Goal: Information Seeking & Learning: Learn about a topic

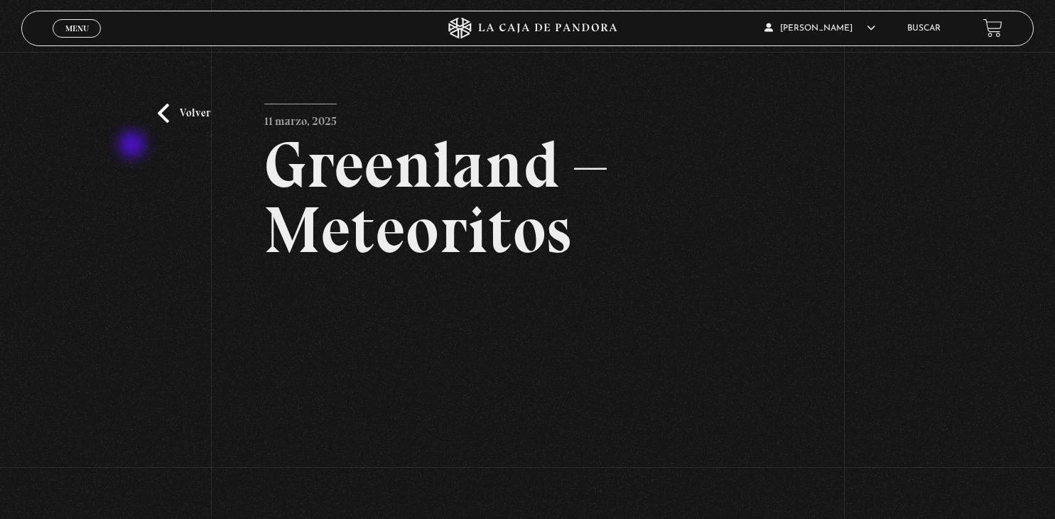
scroll to position [150, 0]
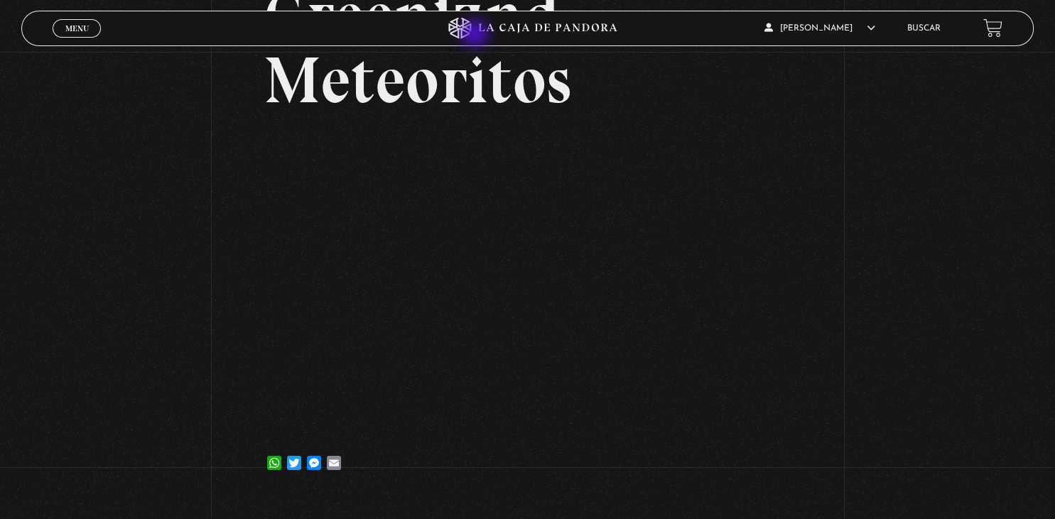
click at [476, 35] on icon at bounding box center [527, 28] width 317 height 21
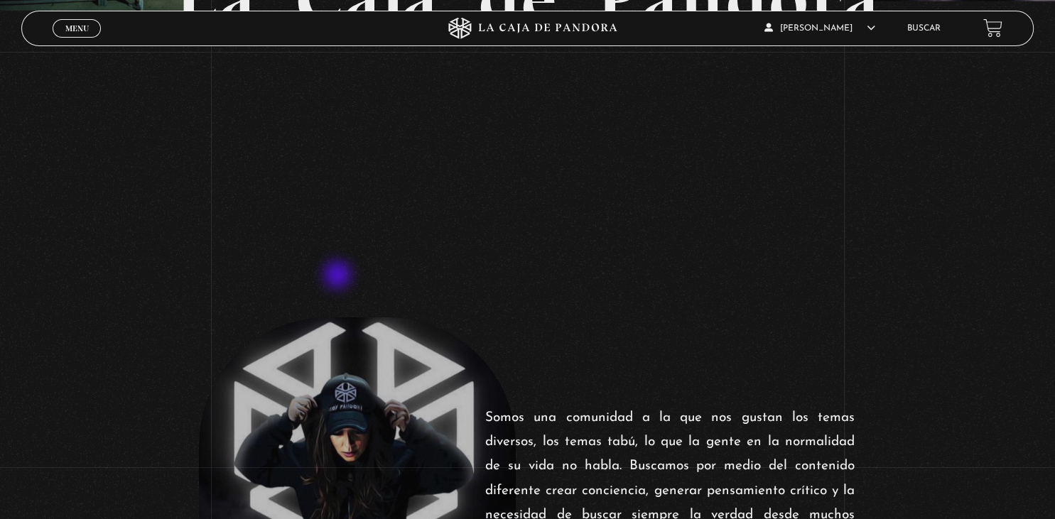
scroll to position [600, 0]
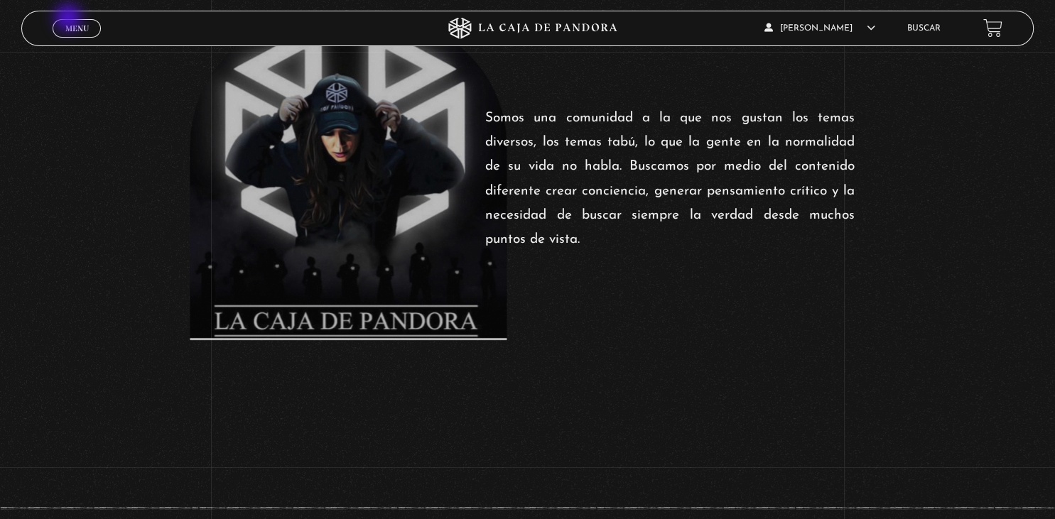
click at [70, 19] on link "Menu Cerrar" at bounding box center [77, 28] width 48 height 18
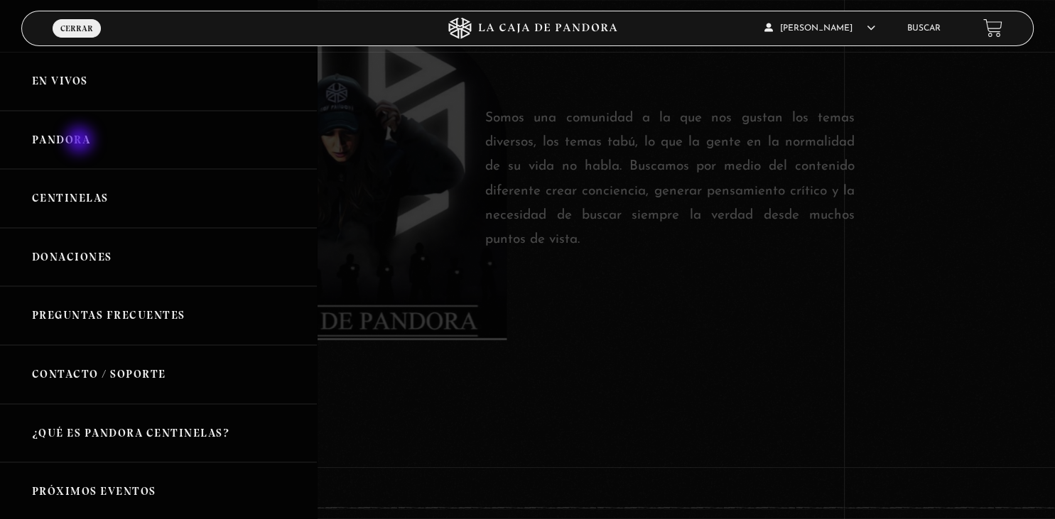
click at [81, 141] on link "Pandora" at bounding box center [158, 140] width 317 height 59
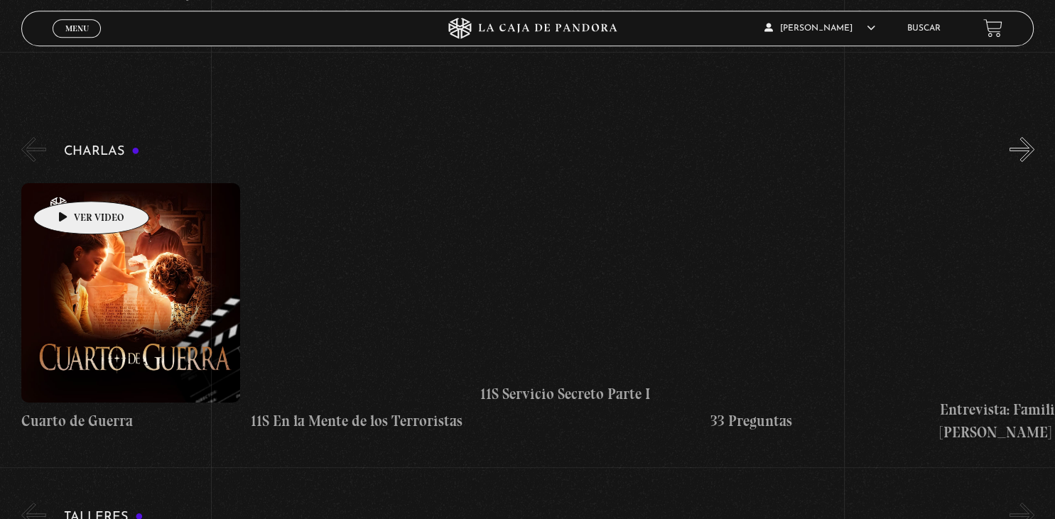
scroll to position [150, 0]
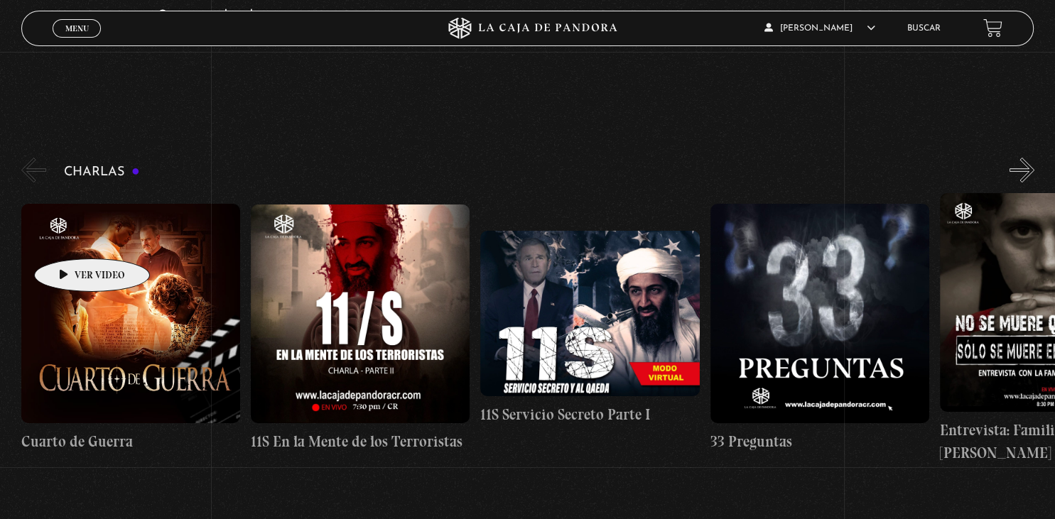
click at [70, 237] on figure at bounding box center [130, 313] width 219 height 219
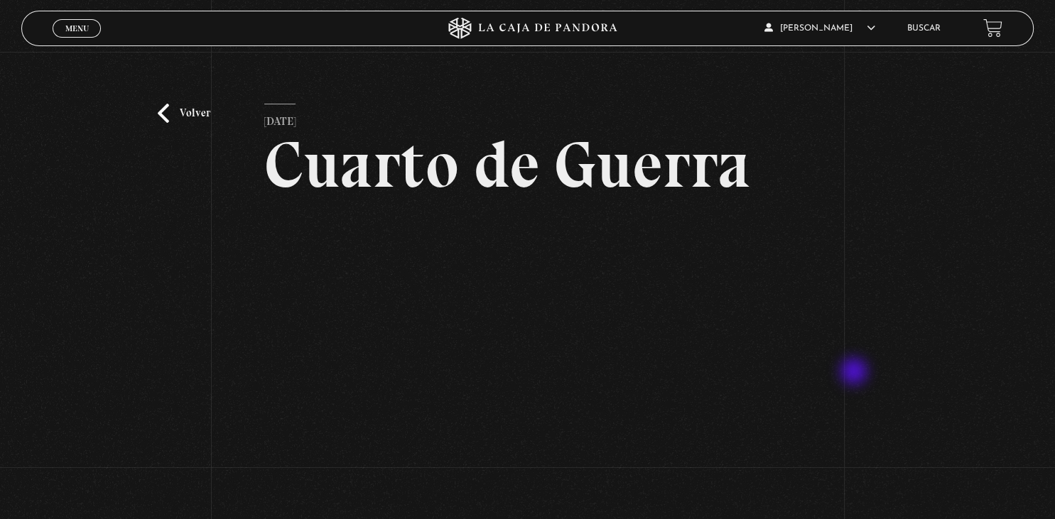
click at [855, 373] on div "Volver 2 febrero, 2025 Cuarto de Guerra WhatsApp Twitter Messenger Email" at bounding box center [527, 316] width 1055 height 529
click at [899, 276] on div "Volver 2 febrero, 2025 Cuarto de Guerra WhatsApp Twitter Messenger Email" at bounding box center [527, 316] width 1055 height 529
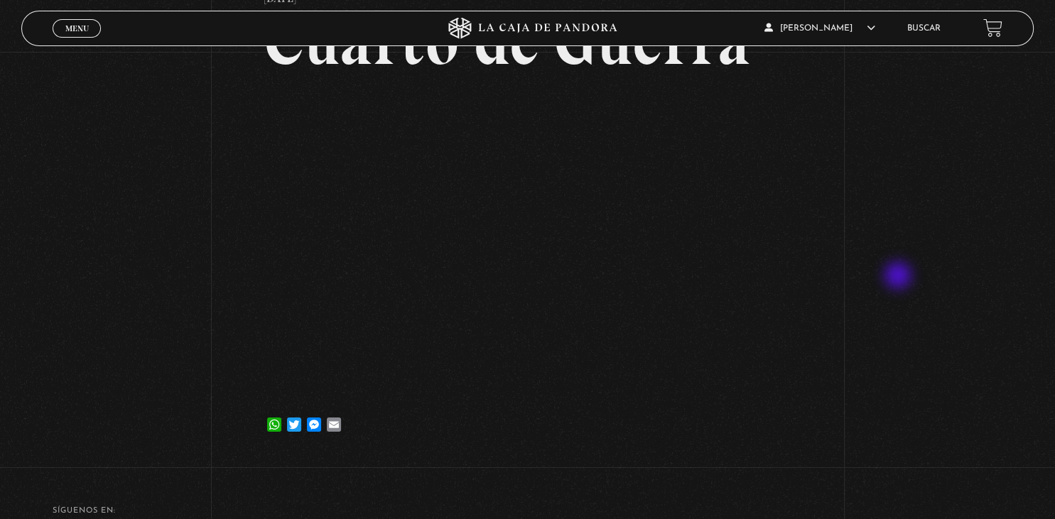
scroll to position [150, 0]
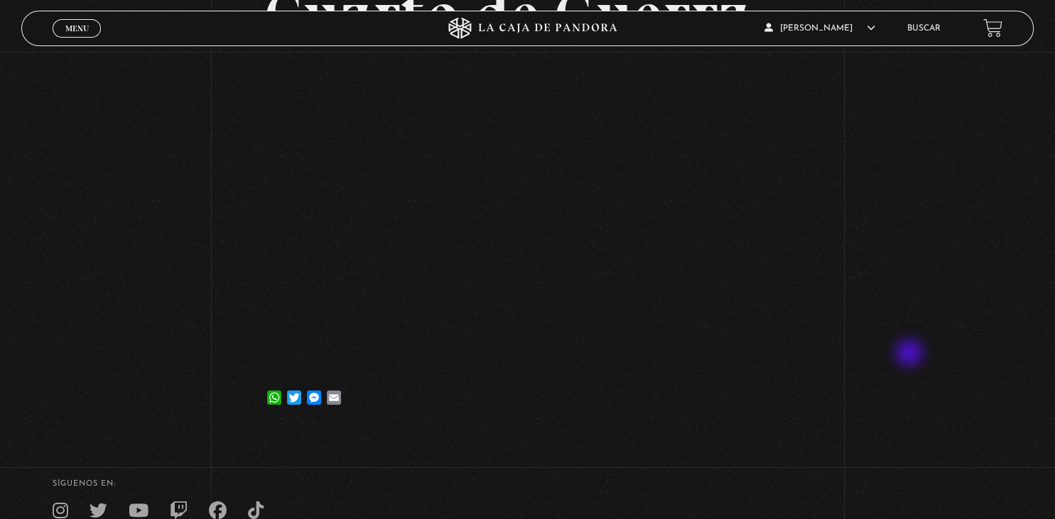
click at [913, 355] on div "Volver 2 febrero, 2025 Cuarto de Guerra WhatsApp Twitter Messenger Email" at bounding box center [527, 166] width 1055 height 529
click at [73, 27] on span "Menu" at bounding box center [76, 28] width 23 height 9
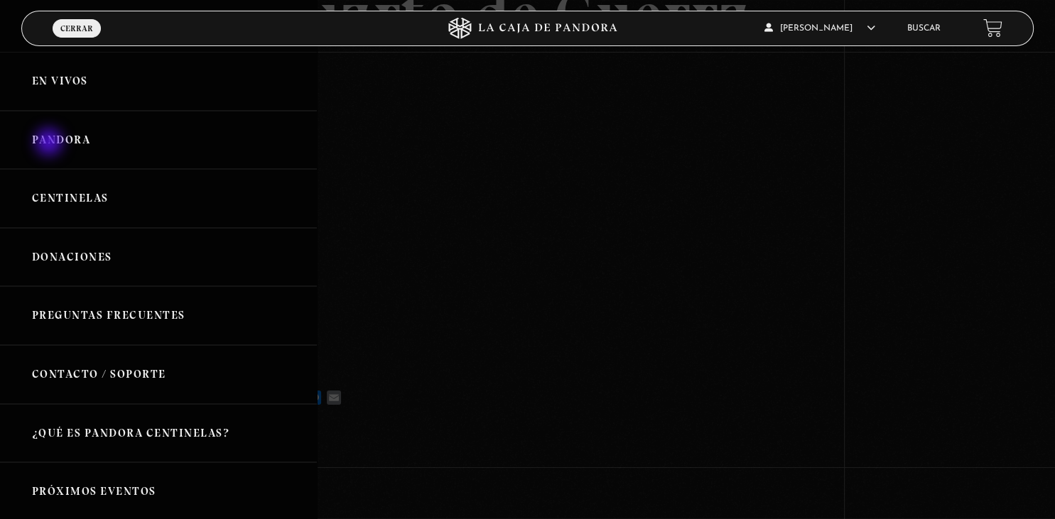
click at [50, 144] on link "Pandora" at bounding box center [158, 140] width 317 height 59
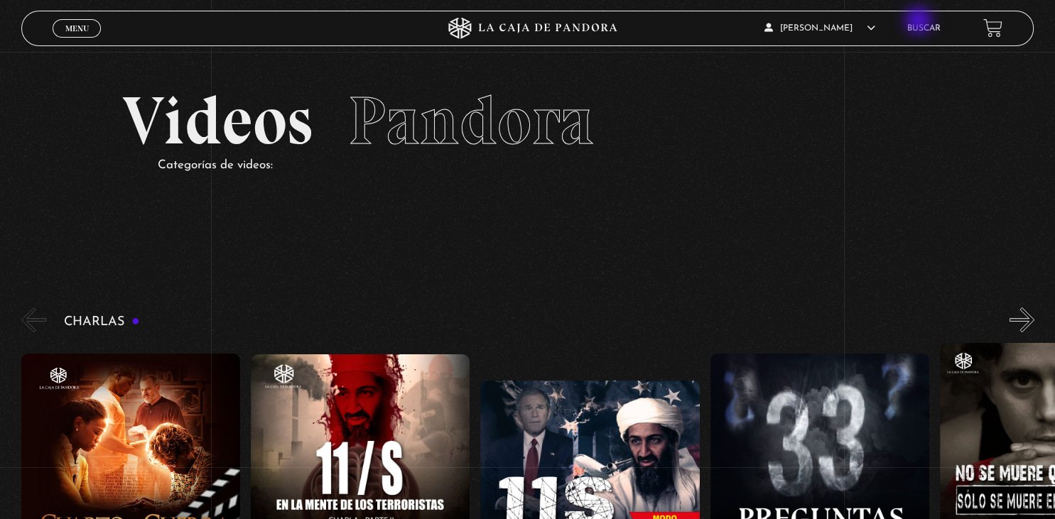
click at [921, 22] on li "Buscar" at bounding box center [923, 28] width 33 height 22
click at [919, 28] on link "Buscar" at bounding box center [923, 28] width 33 height 9
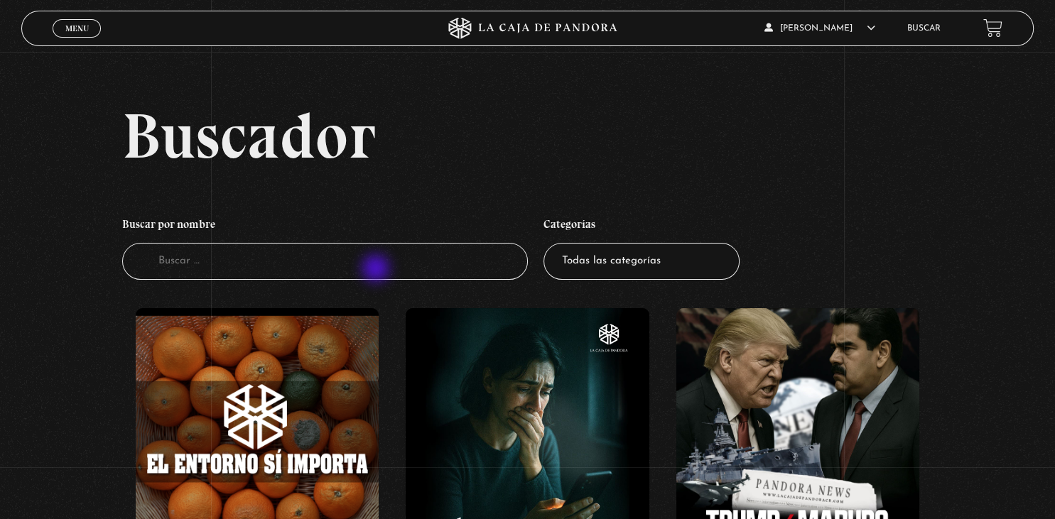
click at [377, 270] on input "Buscador" at bounding box center [324, 262] width 405 height 38
type input "cer"
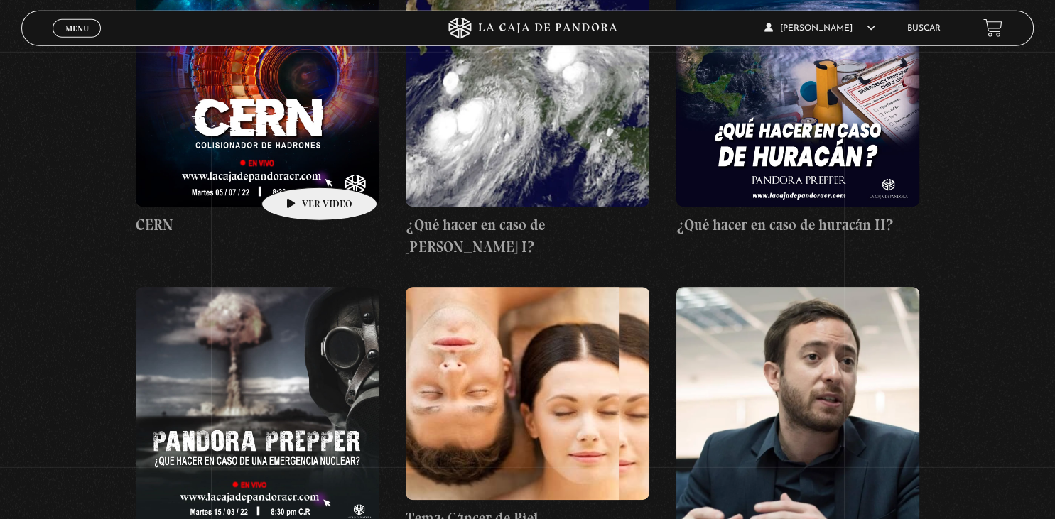
scroll to position [675, 0]
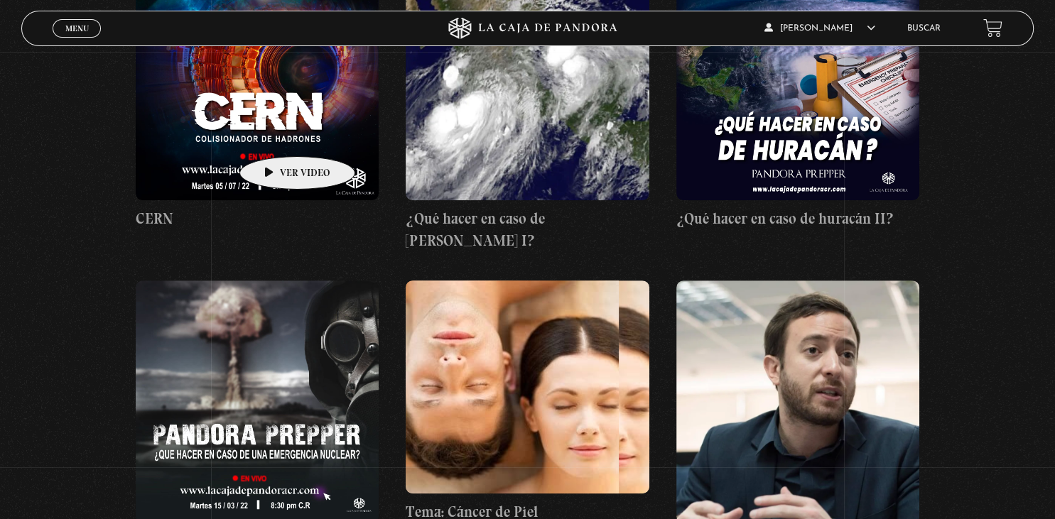
click at [275, 135] on figure at bounding box center [257, 78] width 243 height 243
